Goal: Task Accomplishment & Management: Manage account settings

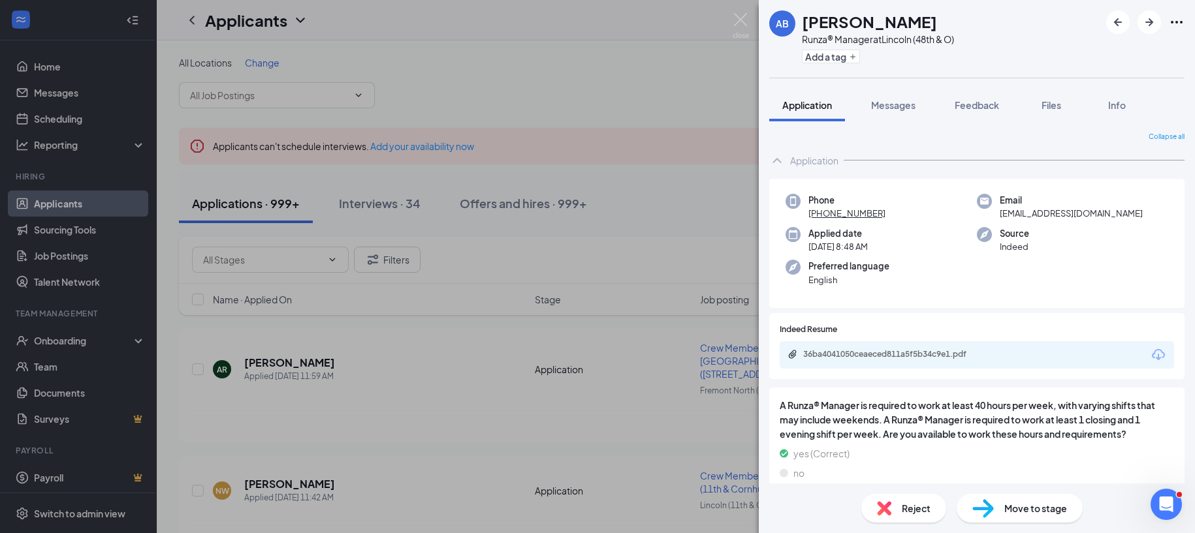
scroll to position [183, 0]
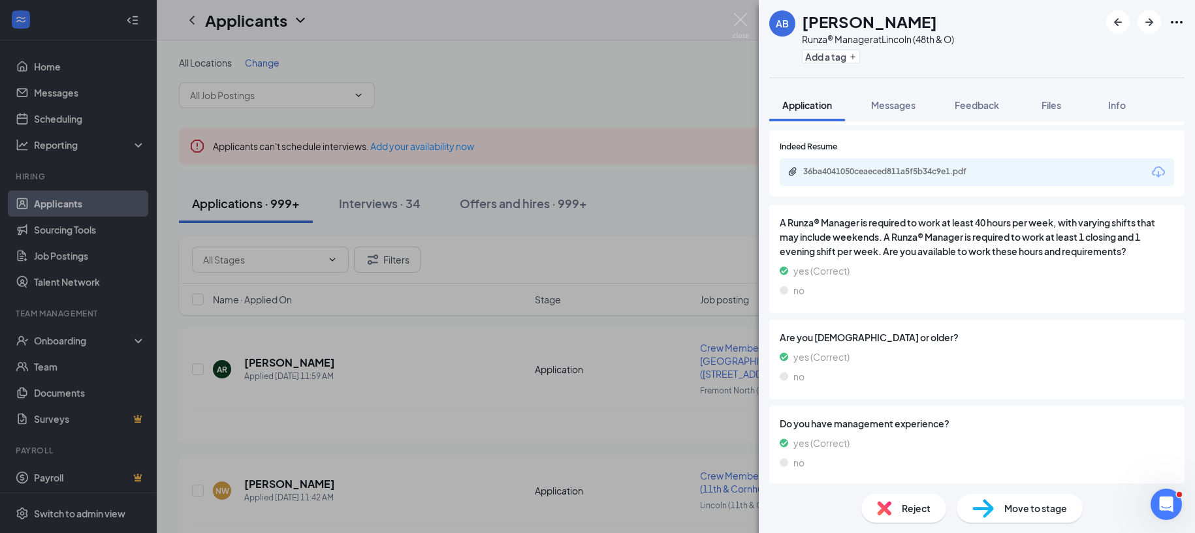
click at [899, 507] on div "Reject" at bounding box center [903, 508] width 85 height 29
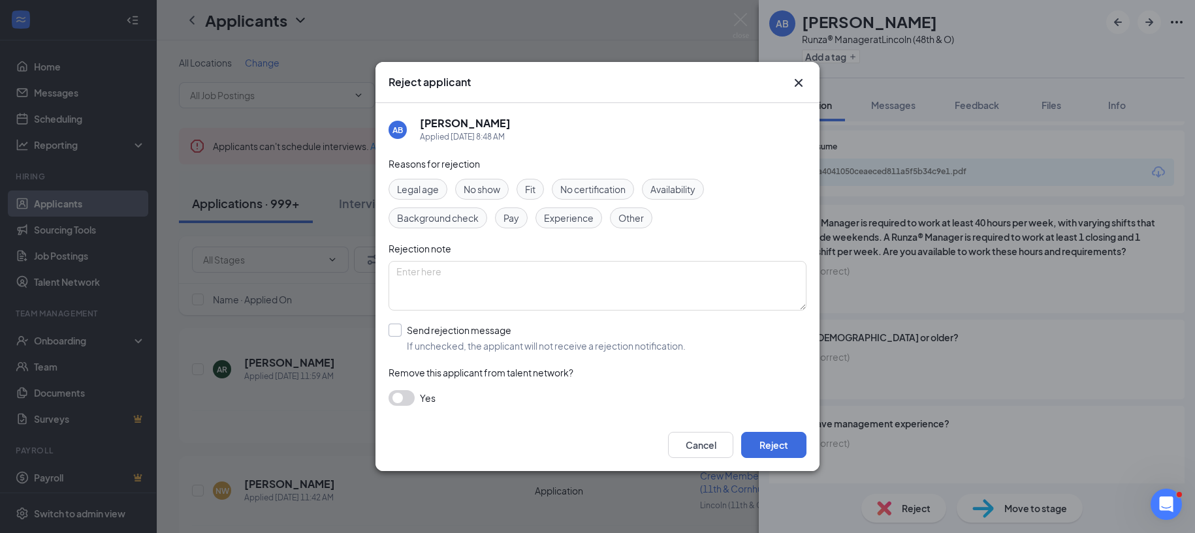
drag, startPoint x: 396, startPoint y: 326, endPoint x: 388, endPoint y: 321, distance: 9.4
click at [396, 326] on input "Send rejection message If unchecked, the applicant will not receive a rejection…" at bounding box center [536, 338] width 297 height 29
checkbox input "true"
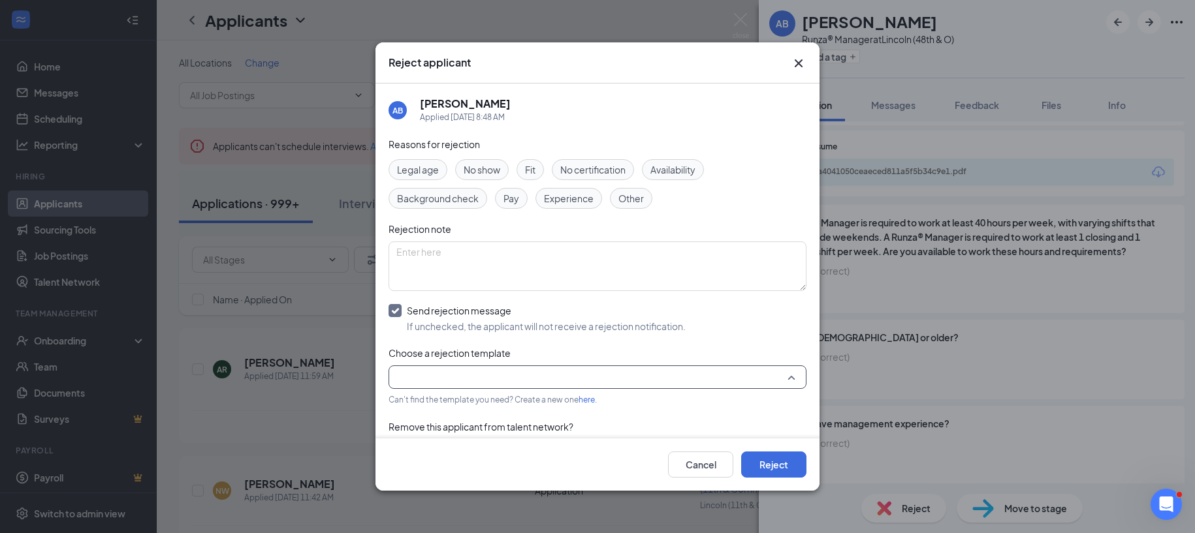
click at [456, 377] on input "search" at bounding box center [592, 377] width 393 height 22
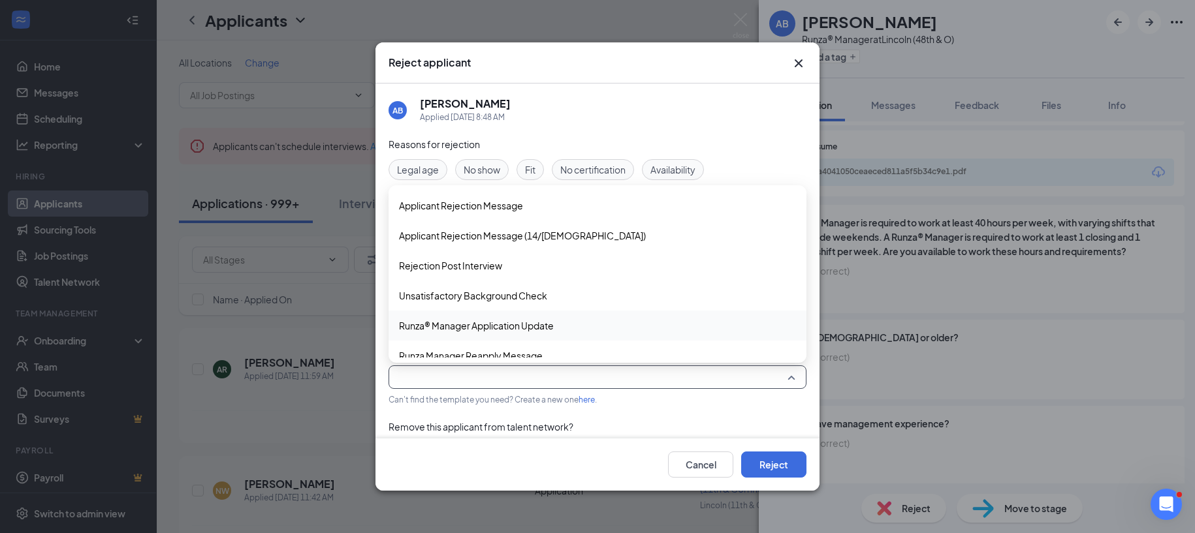
drag, startPoint x: 474, startPoint y: 325, endPoint x: 600, endPoint y: 409, distance: 151.5
click at [475, 325] on span "Runza® Manager Application Update" at bounding box center [476, 326] width 155 height 14
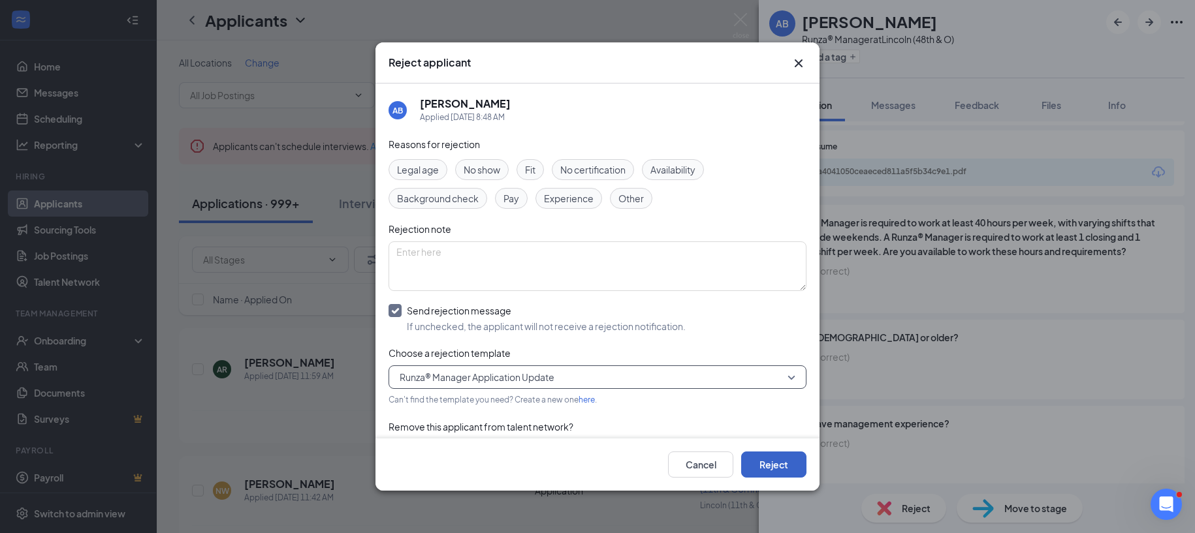
click at [766, 464] on button "Reject" at bounding box center [773, 465] width 65 height 26
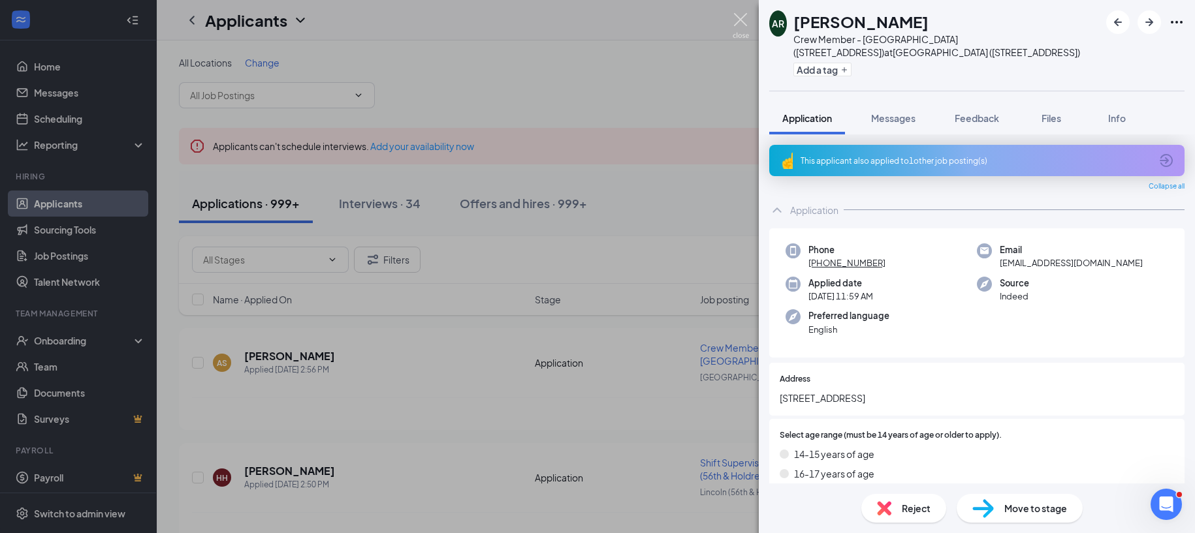
drag, startPoint x: 739, startPoint y: 20, endPoint x: 650, endPoint y: 3, distance: 90.4
click at [739, 20] on img at bounding box center [740, 25] width 16 height 25
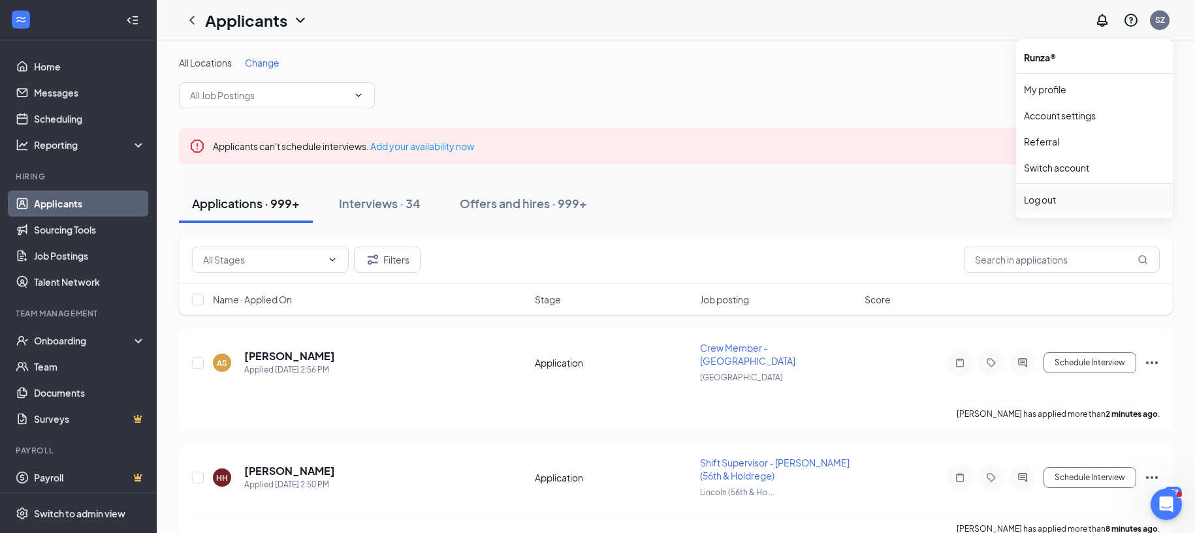
click at [1055, 202] on div "Log out" at bounding box center [1094, 199] width 141 height 13
